Goal: Task Accomplishment & Management: Complete application form

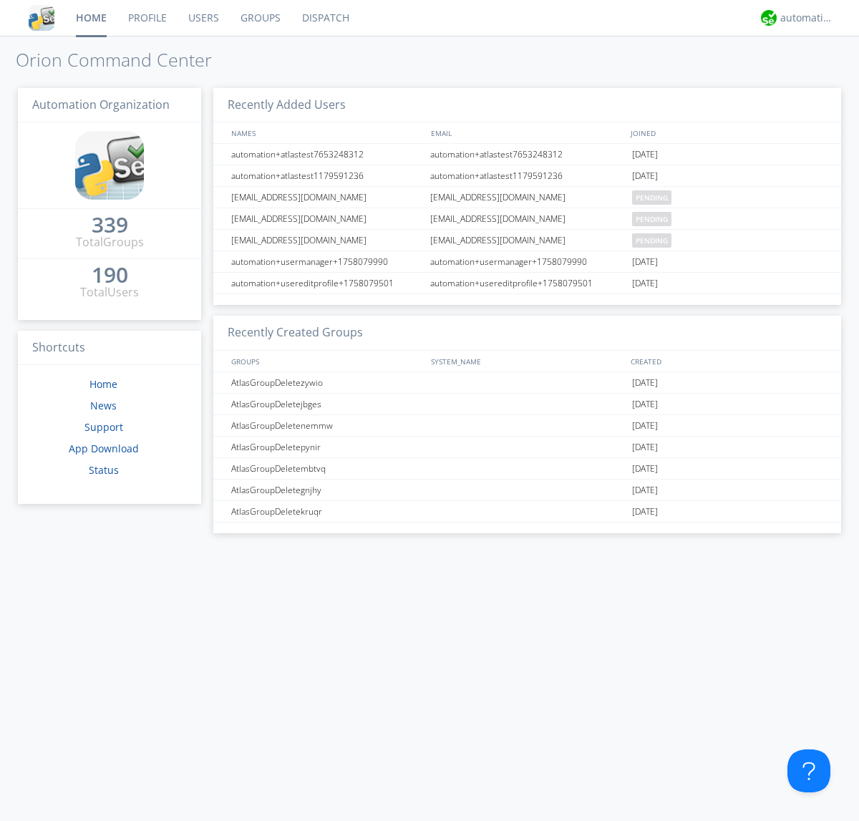
click at [202, 18] on link "Users" at bounding box center [203, 18] width 52 height 36
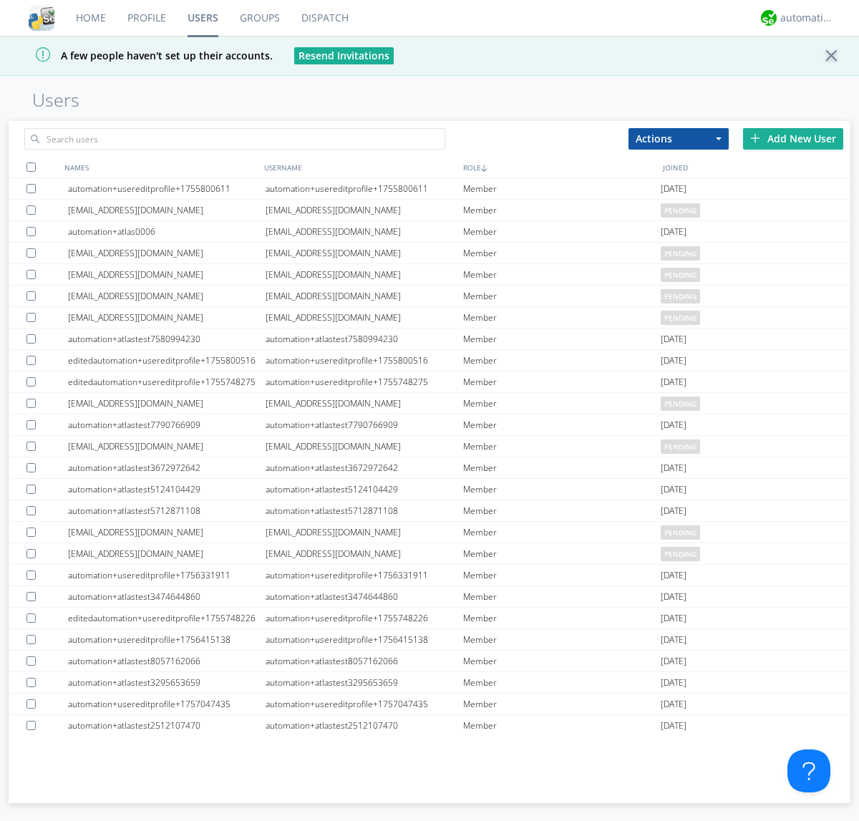
click at [793, 138] on div "Add New User" at bounding box center [793, 138] width 100 height 21
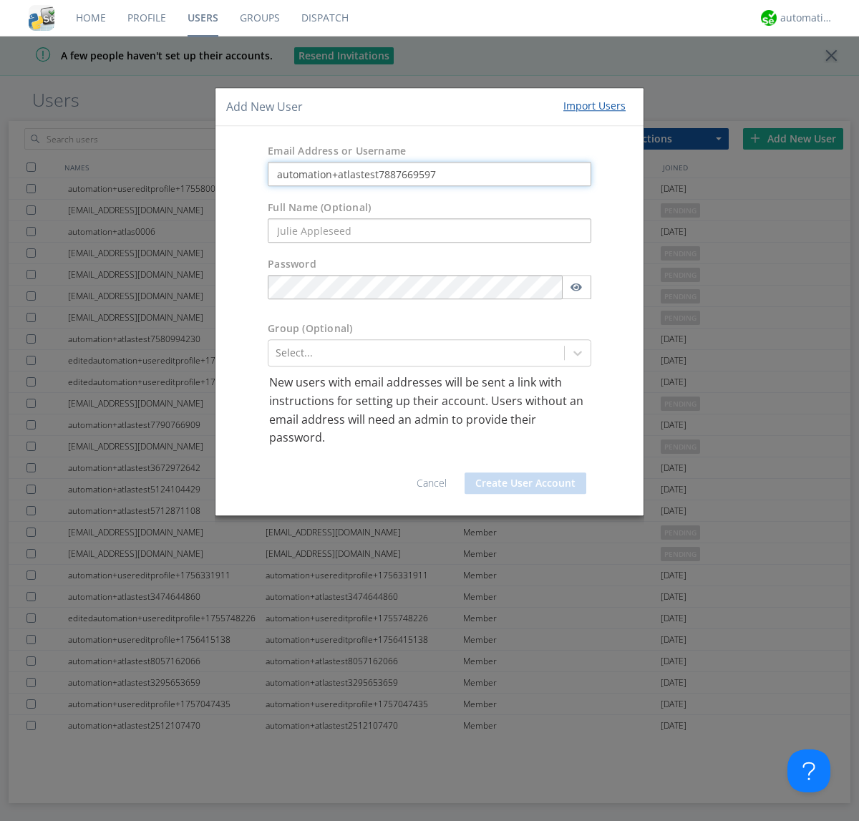
type input "automation+atlastest7887669597"
click at [416, 353] on div at bounding box center [415, 353] width 281 height 17
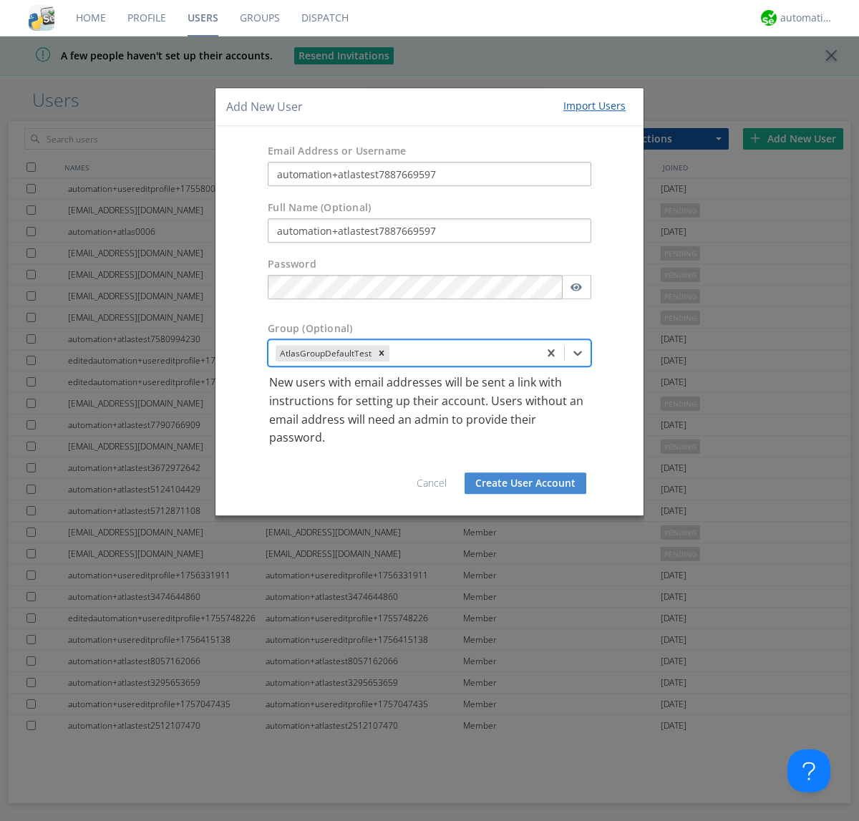
click at [525, 482] on button "Create User Account" at bounding box center [525, 482] width 122 height 21
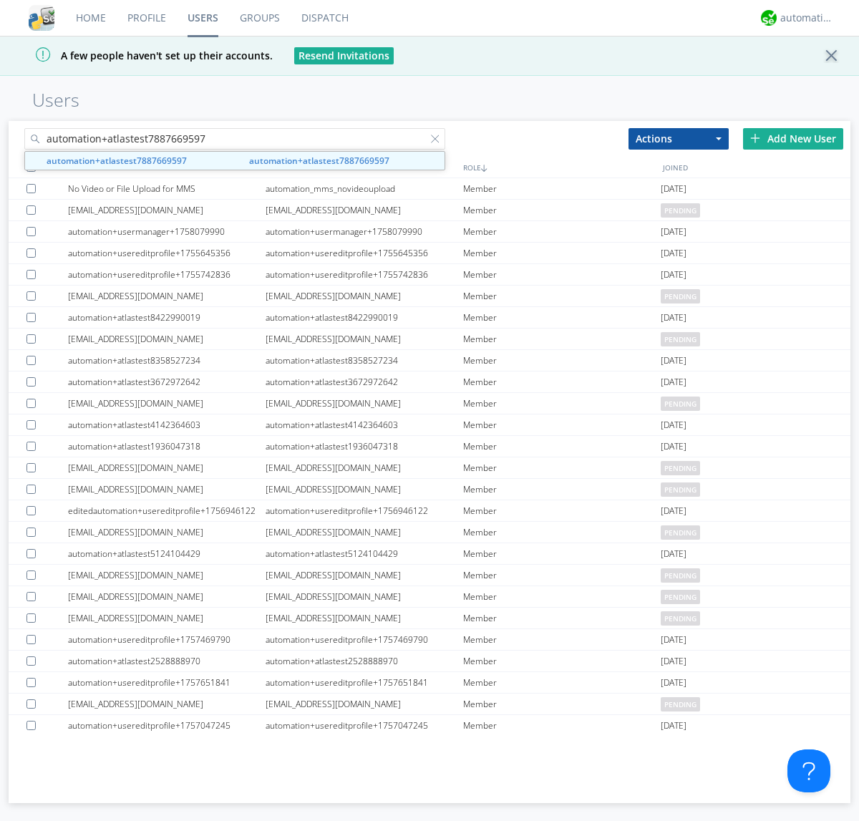
type input "automation+atlastest7887669597"
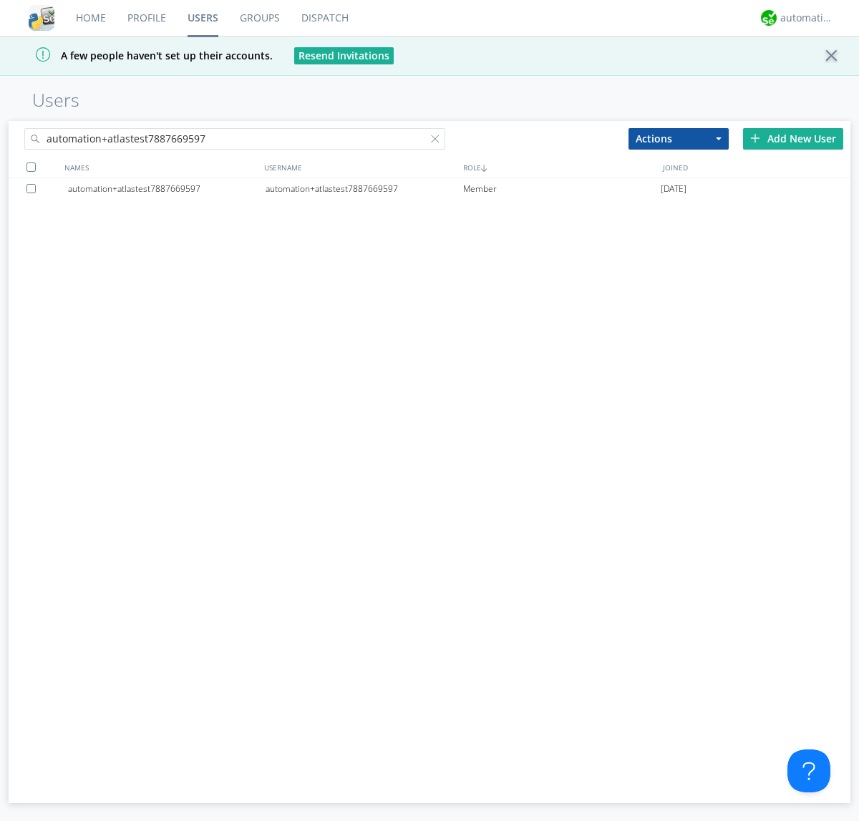
click at [363, 188] on div "automation+atlastest7887669597" at bounding box center [363, 188] width 197 height 21
